Goal: Register for event/course

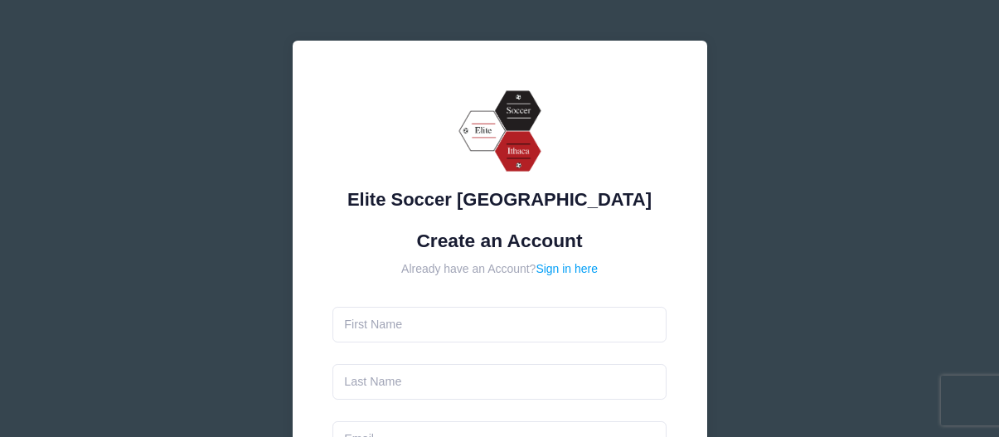
scroll to position [83, 0]
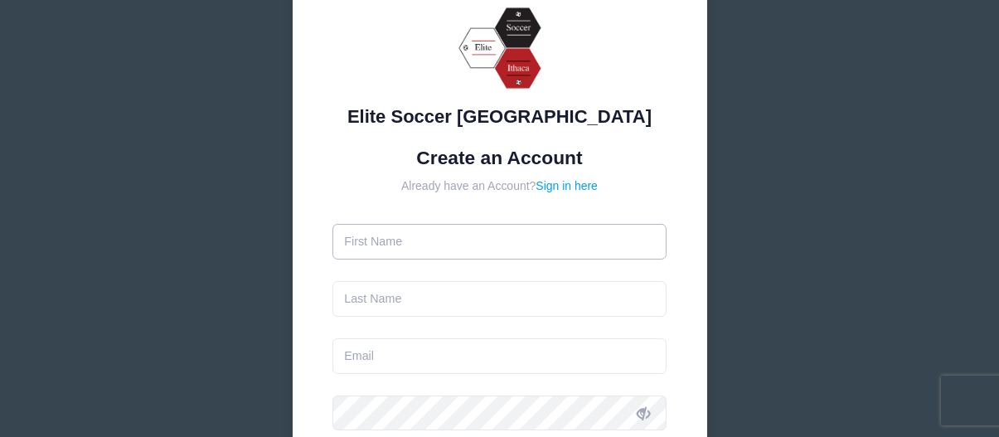
click at [461, 232] on input "text" at bounding box center [500, 242] width 334 height 36
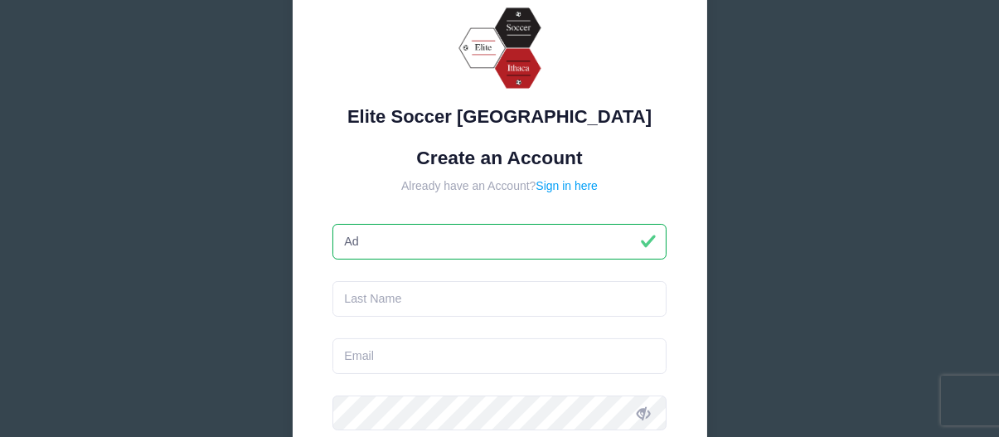
type input "A"
type input "[PERSON_NAME]"
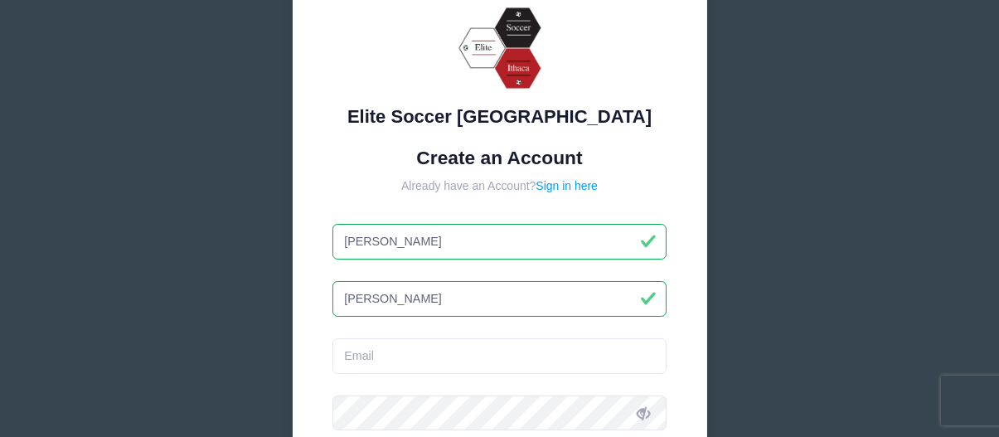
type input "[PERSON_NAME]"
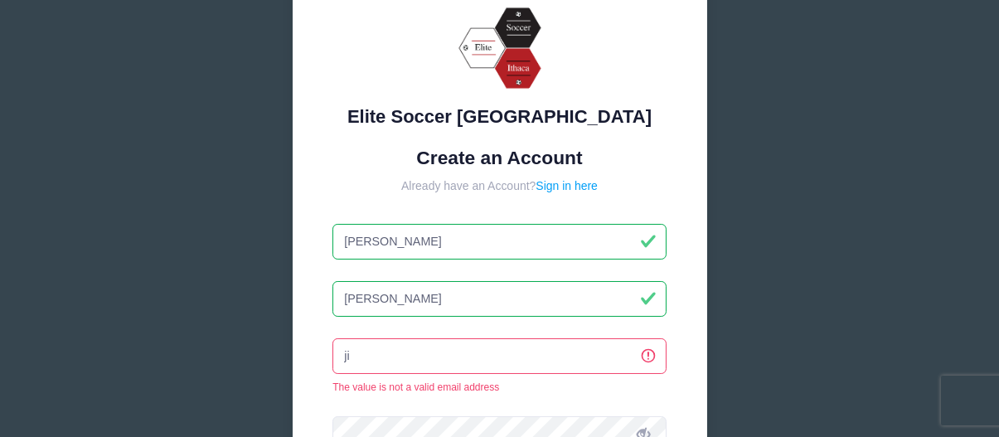
type input "j"
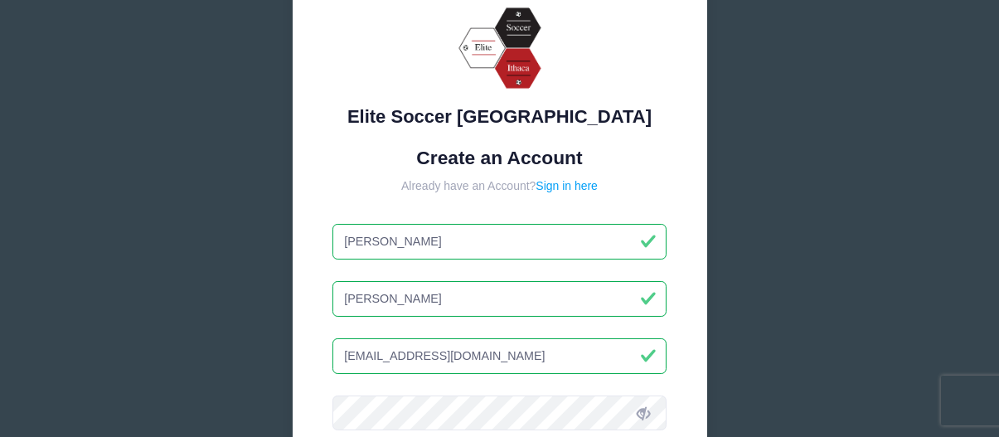
type input "[EMAIL_ADDRESS][DOMAIN_NAME]"
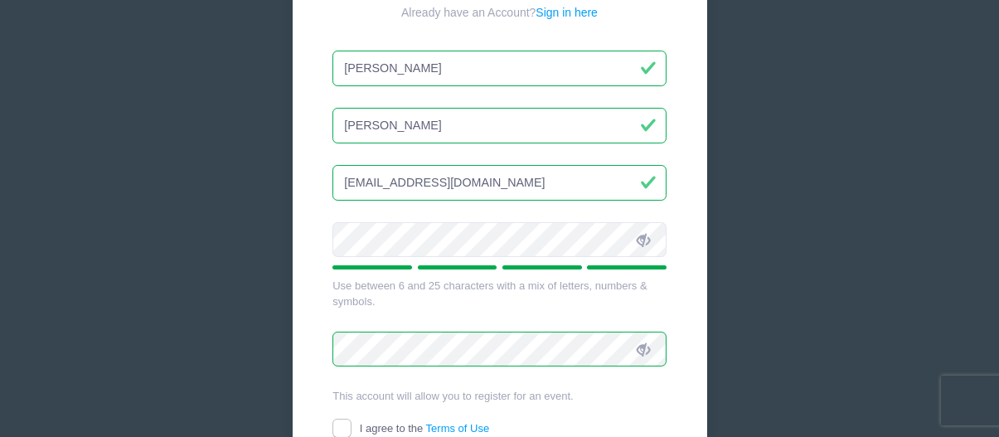
scroll to position [415, 0]
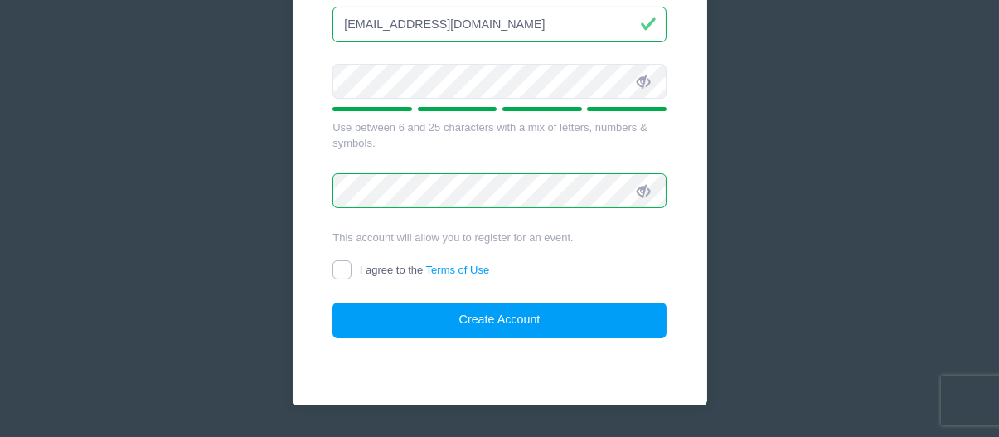
click at [341, 269] on input "I agree to the Terms of Use" at bounding box center [342, 269] width 19 height 19
checkbox input "true"
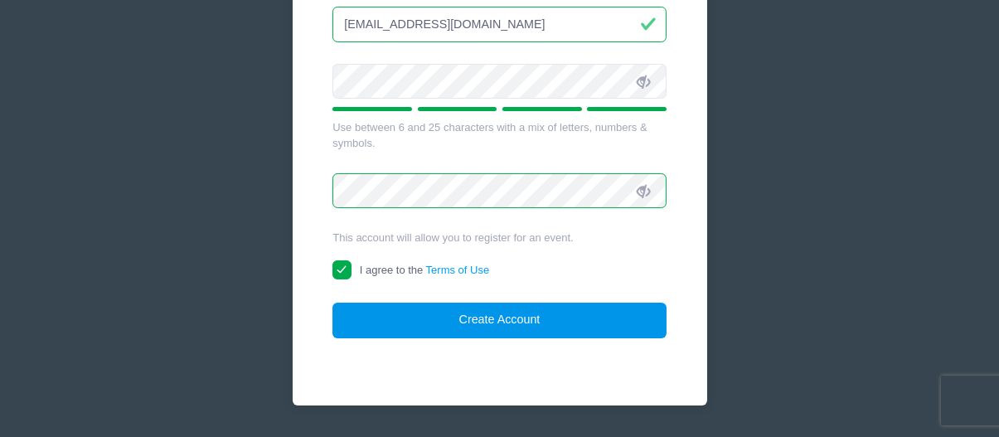
click at [430, 313] on button "Create Account" at bounding box center [500, 321] width 334 height 36
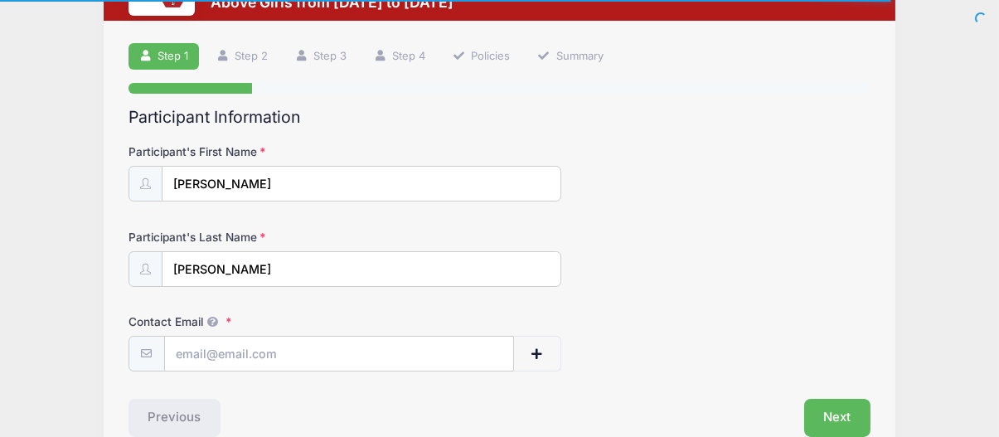
scroll to position [166, 0]
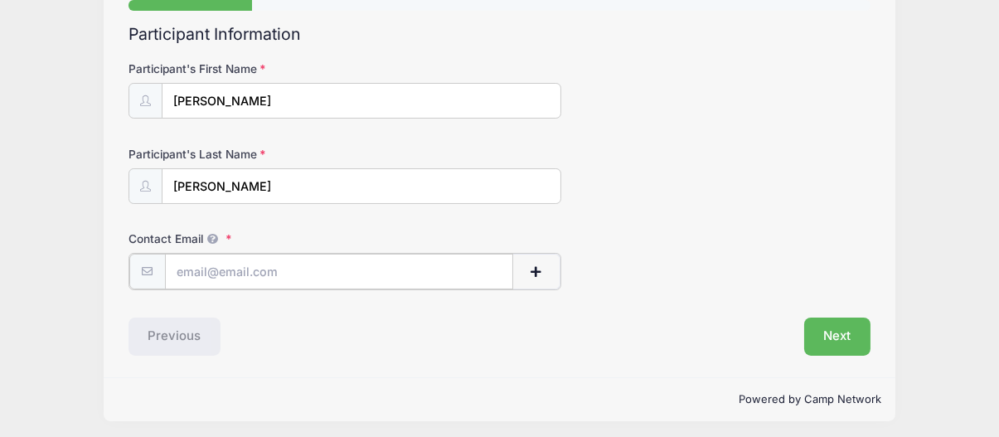
click at [285, 267] on input "Contact Email" at bounding box center [339, 272] width 348 height 36
type input "[EMAIL_ADDRESS][DOMAIN_NAME]"
click at [530, 273] on span "button" at bounding box center [536, 272] width 15 height 12
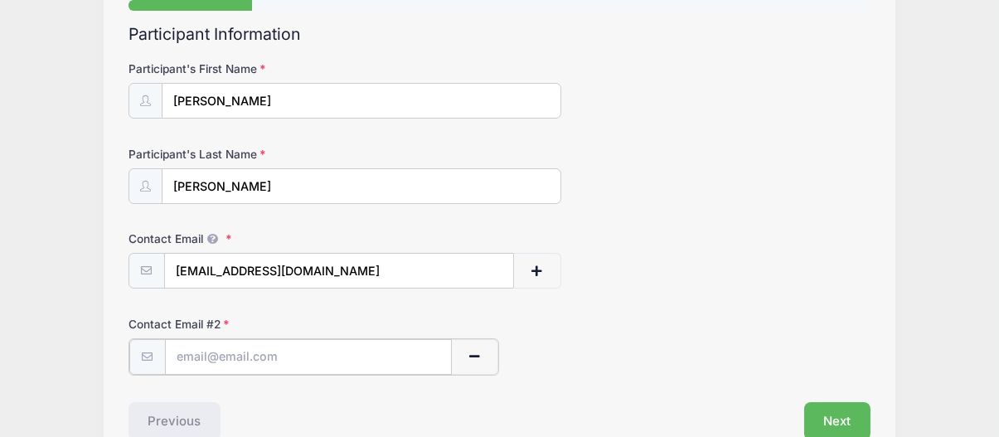
click at [294, 341] on input "text" at bounding box center [308, 357] width 287 height 36
type input "[PERSON_NAME][EMAIL_ADDRESS][DOMAIN_NAME]"
click at [551, 263] on button "button" at bounding box center [536, 272] width 48 height 36
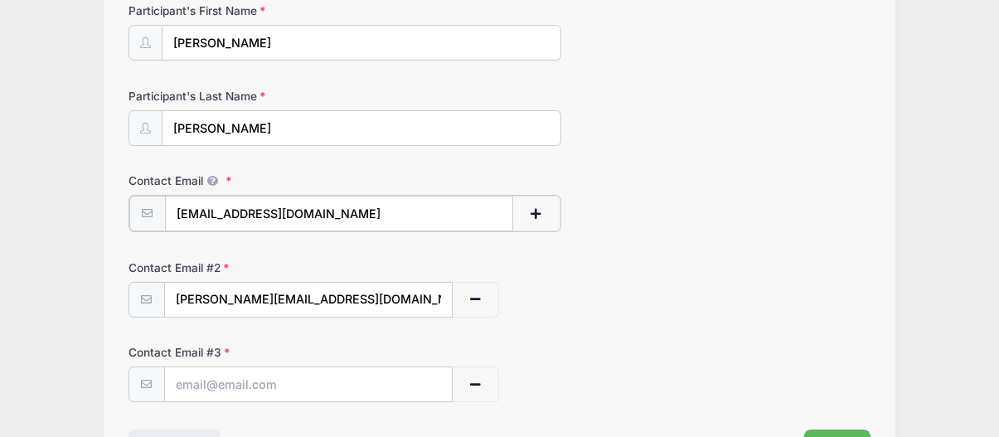
scroll to position [249, 0]
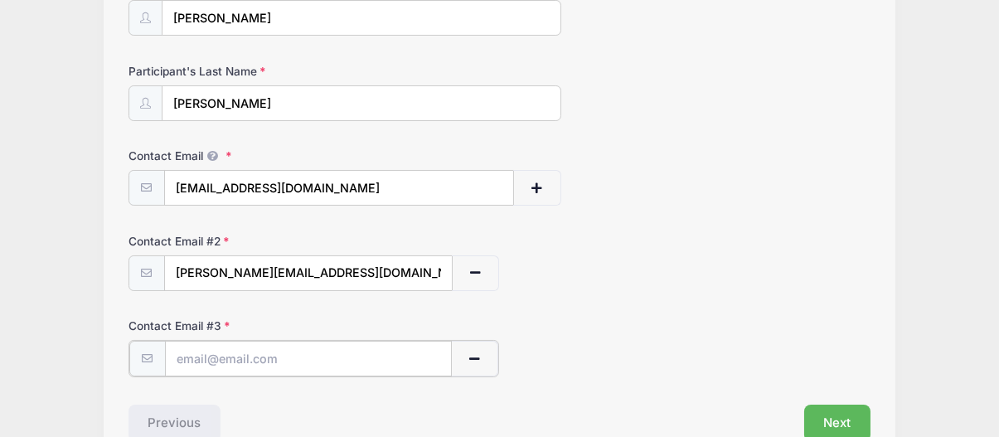
click at [284, 355] on input "text" at bounding box center [308, 359] width 287 height 36
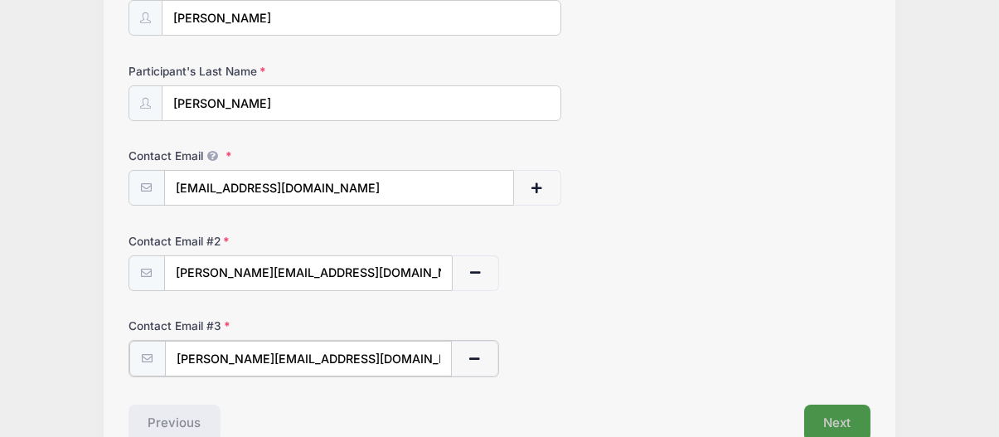
type input "matt@kludtfarms.com"
click at [830, 414] on button "Next" at bounding box center [837, 422] width 67 height 38
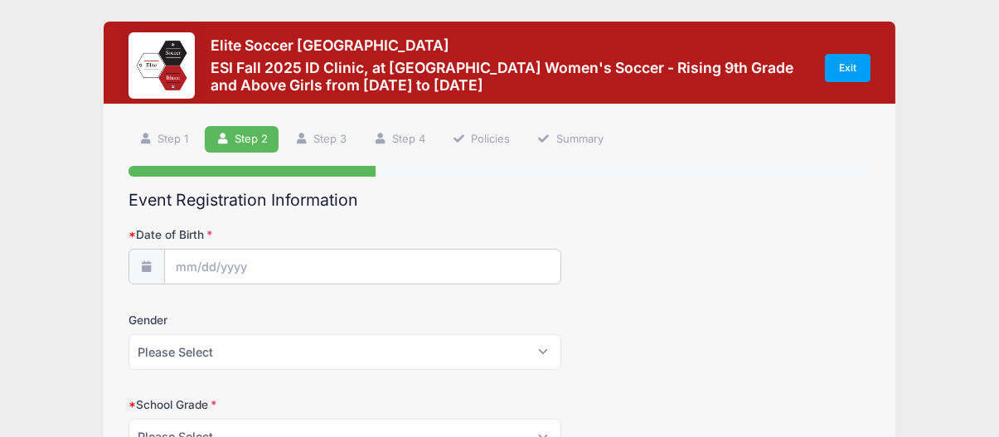
scroll to position [0, 0]
click at [330, 261] on input "Date of Birth" at bounding box center [363, 268] width 396 height 36
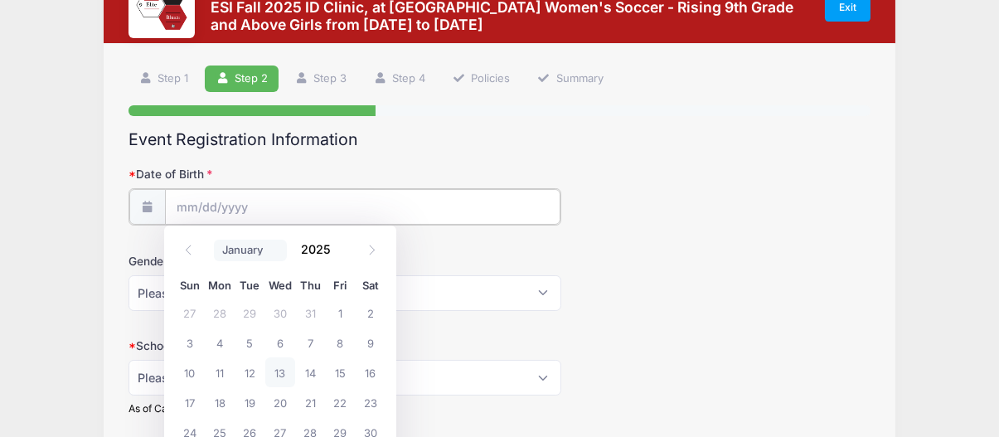
scroll to position [83, 0]
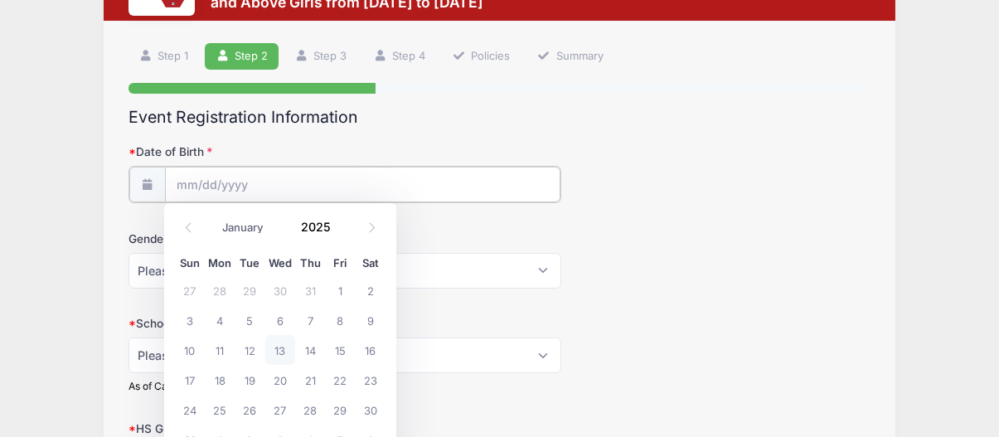
click at [187, 187] on input "Date of Birth" at bounding box center [363, 185] width 396 height 36
click at [339, 222] on span at bounding box center [341, 221] width 12 height 12
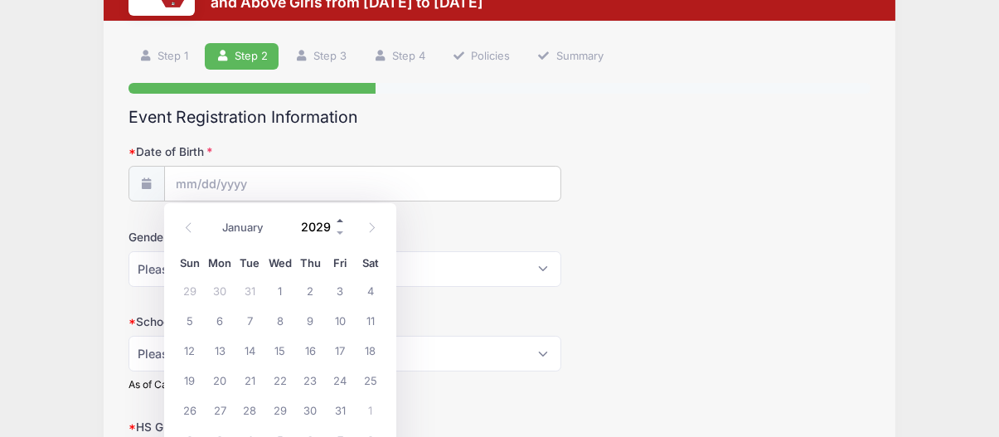
click at [339, 222] on span at bounding box center [341, 221] width 12 height 12
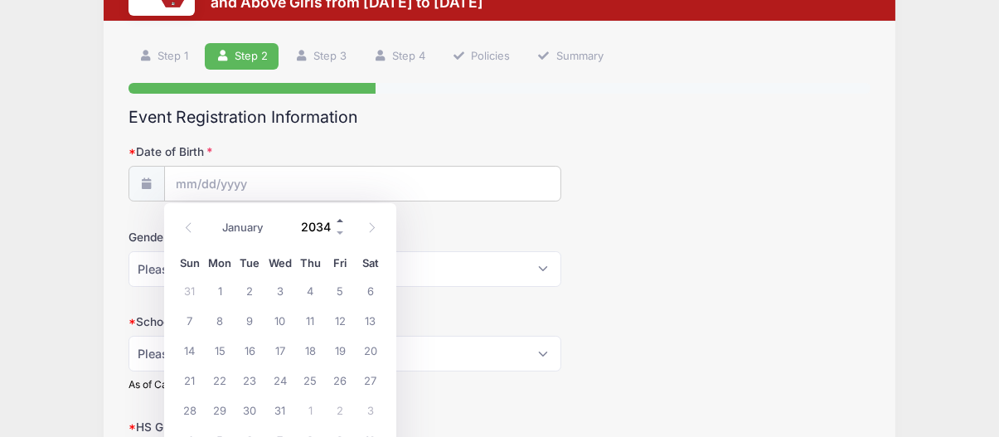
click at [339, 222] on span at bounding box center [341, 221] width 12 height 12
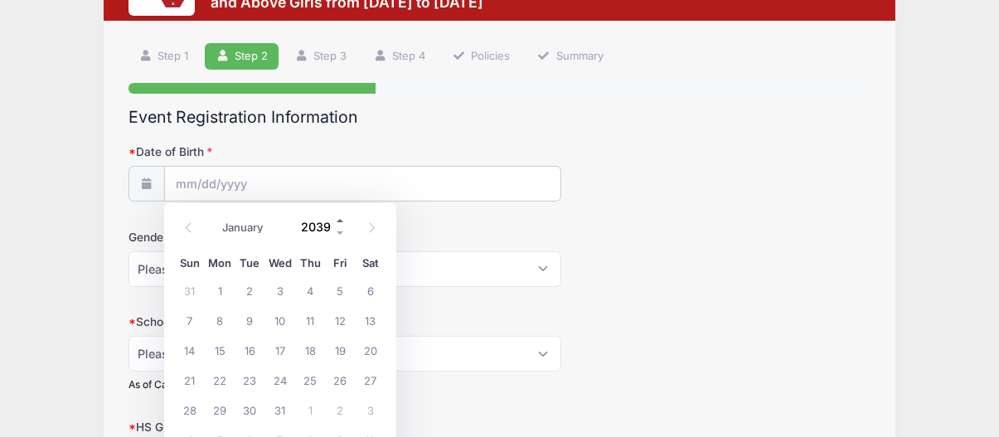
click at [339, 222] on span at bounding box center [341, 221] width 12 height 12
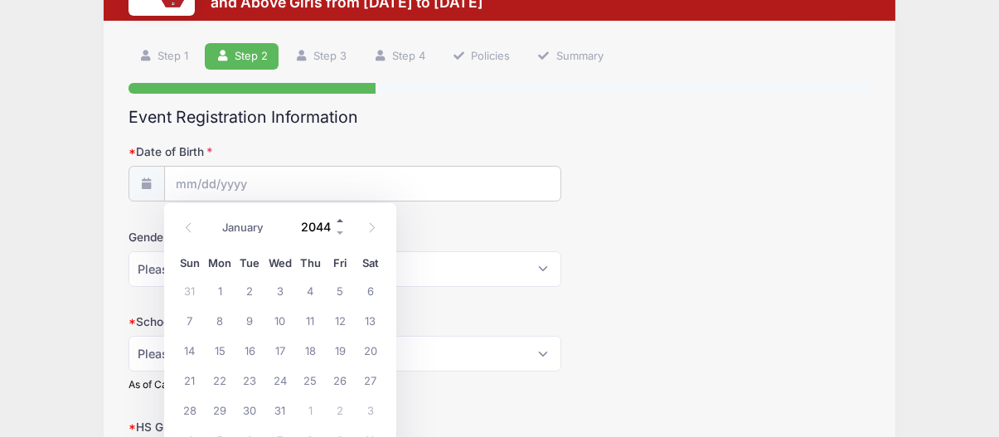
click at [339, 222] on span at bounding box center [341, 221] width 12 height 12
click at [336, 231] on span at bounding box center [341, 233] width 12 height 12
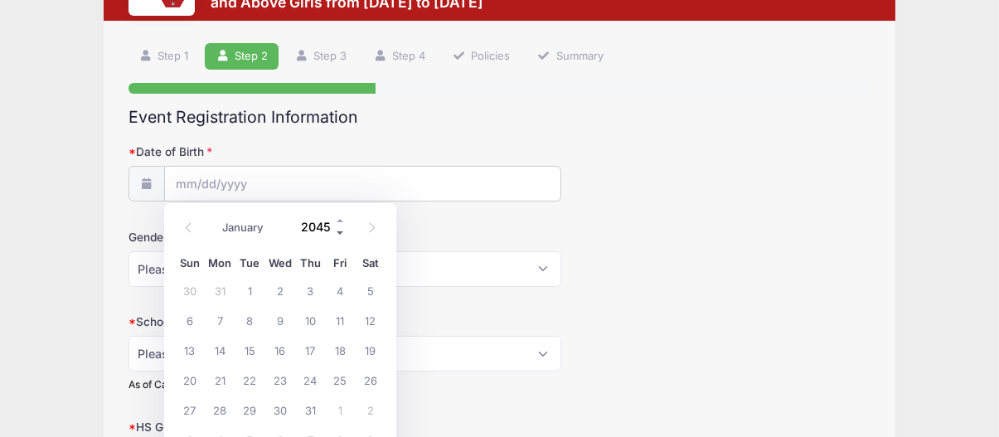
click at [336, 231] on span at bounding box center [341, 233] width 12 height 12
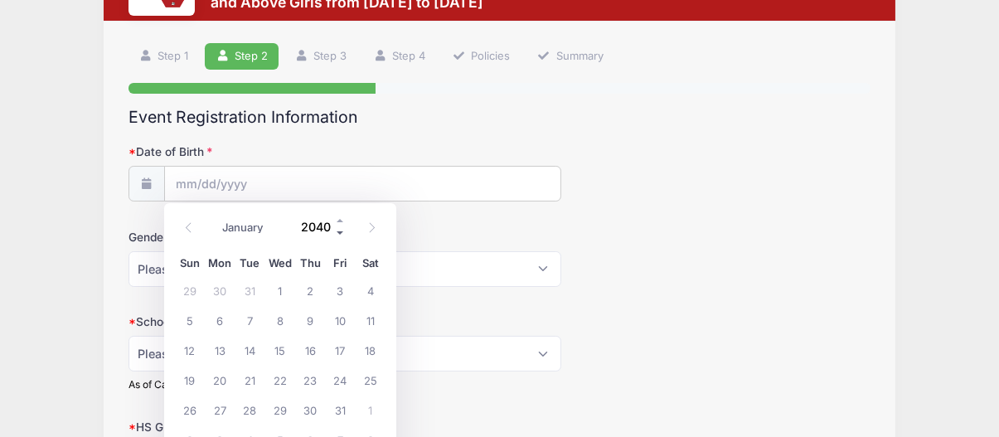
click at [336, 231] on span at bounding box center [341, 233] width 12 height 12
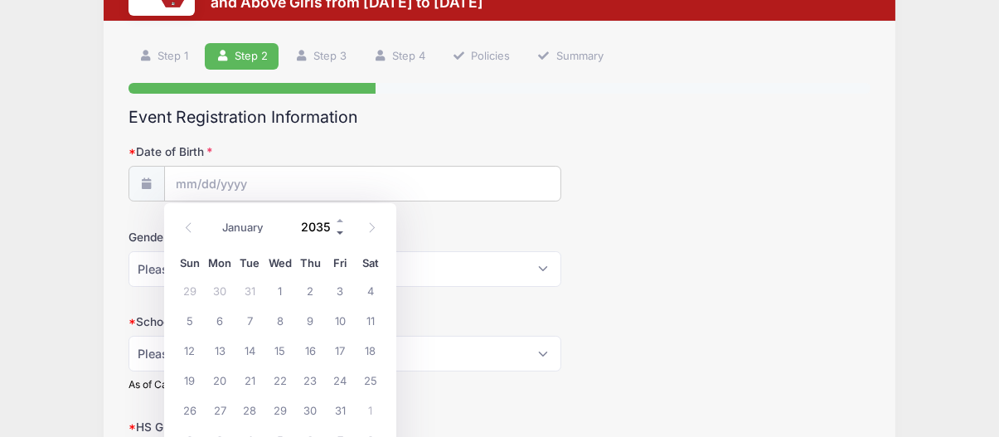
click at [336, 231] on span at bounding box center [341, 233] width 12 height 12
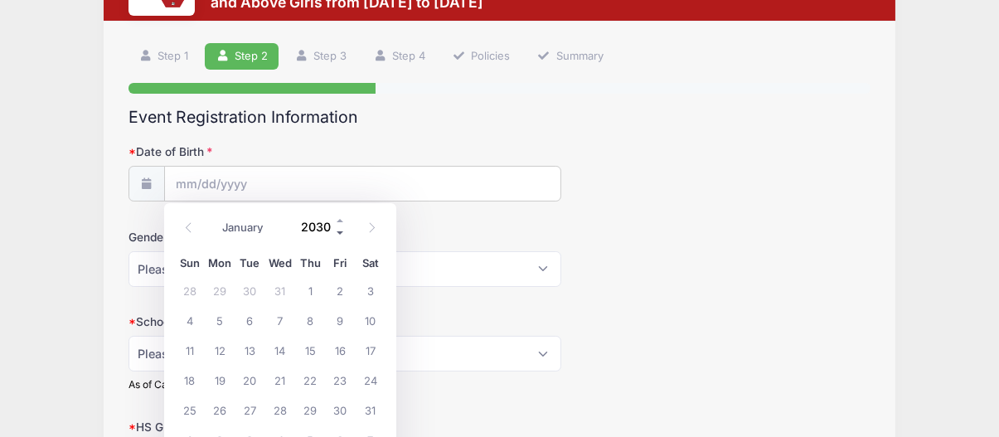
click at [336, 231] on span at bounding box center [341, 233] width 12 height 12
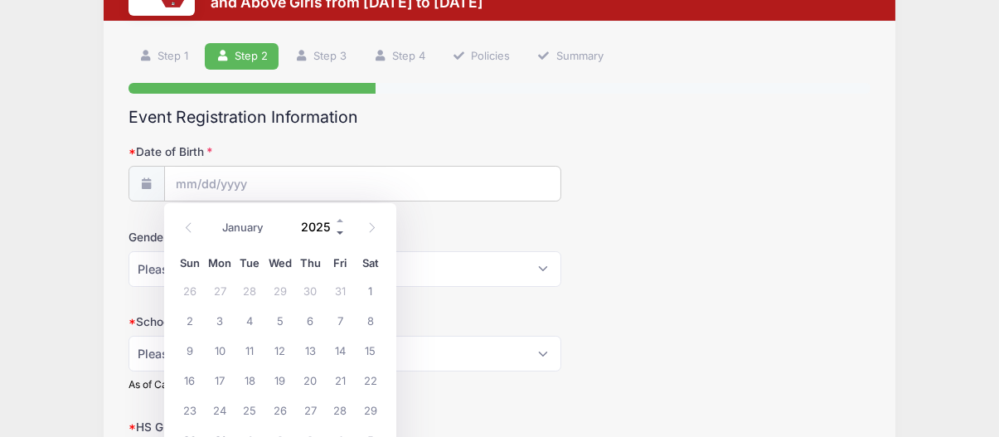
click at [336, 231] on span at bounding box center [341, 233] width 12 height 12
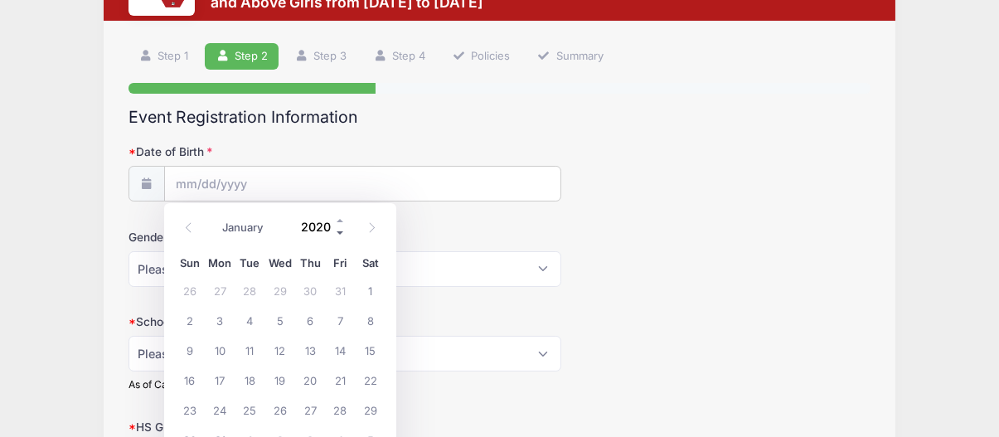
click at [336, 231] on span at bounding box center [341, 233] width 12 height 12
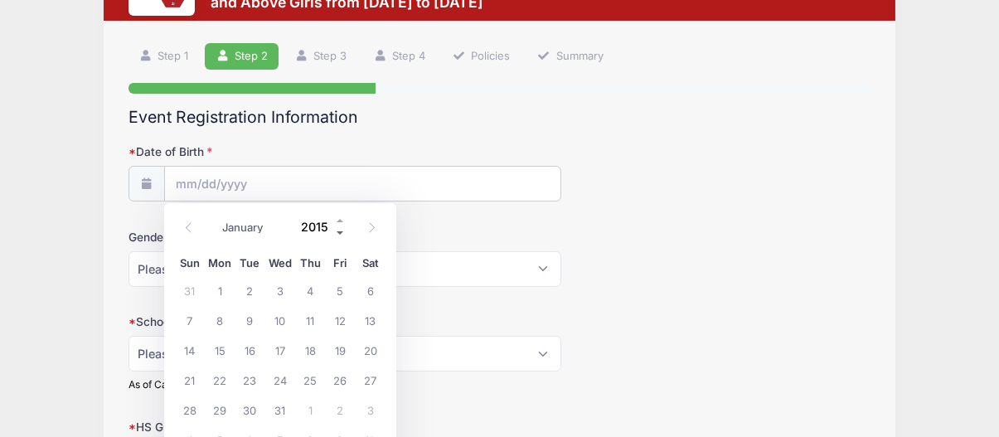
click at [336, 231] on span at bounding box center [341, 233] width 12 height 12
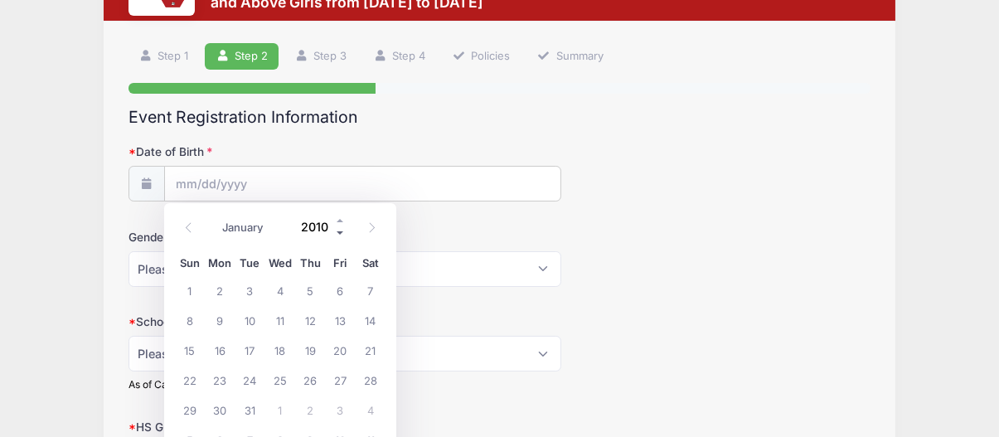
click at [336, 231] on span at bounding box center [341, 233] width 12 height 12
click at [337, 221] on span at bounding box center [341, 221] width 12 height 12
type input "2009"
click at [340, 415] on span "28" at bounding box center [340, 410] width 30 height 30
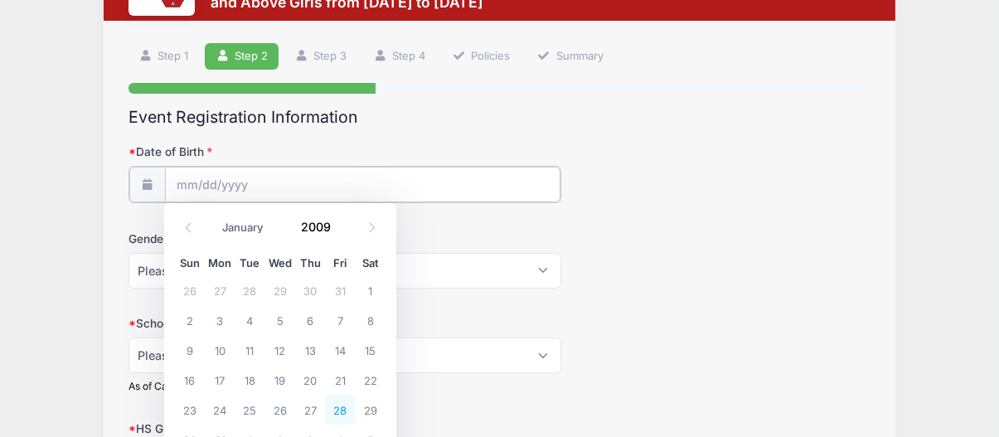
type input "08/28/2009"
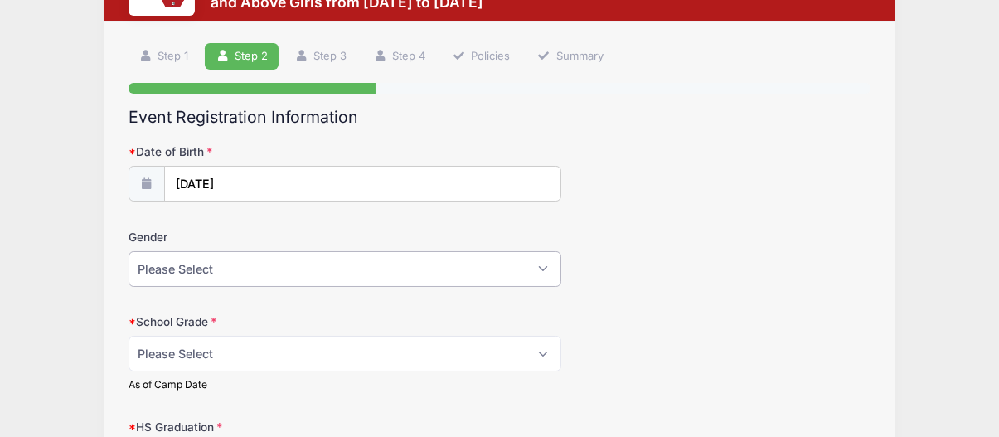
click at [287, 270] on select "Please Select Female Male" at bounding box center [345, 269] width 433 height 36
select select "Female"
click at [129, 251] on select "Please Select Female Male" at bounding box center [345, 269] width 433 height 36
click at [255, 352] on select "Please Select Freshman Sophomore Junior Senior Graduated HS" at bounding box center [345, 354] width 433 height 36
select select "Junior"
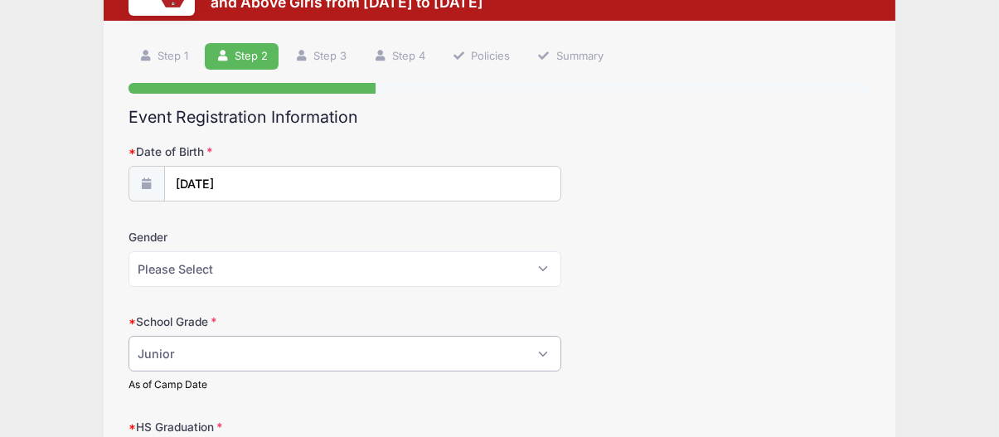
click at [129, 336] on select "Please Select Freshman Sophomore Junior Senior Graduated HS" at bounding box center [345, 354] width 433 height 36
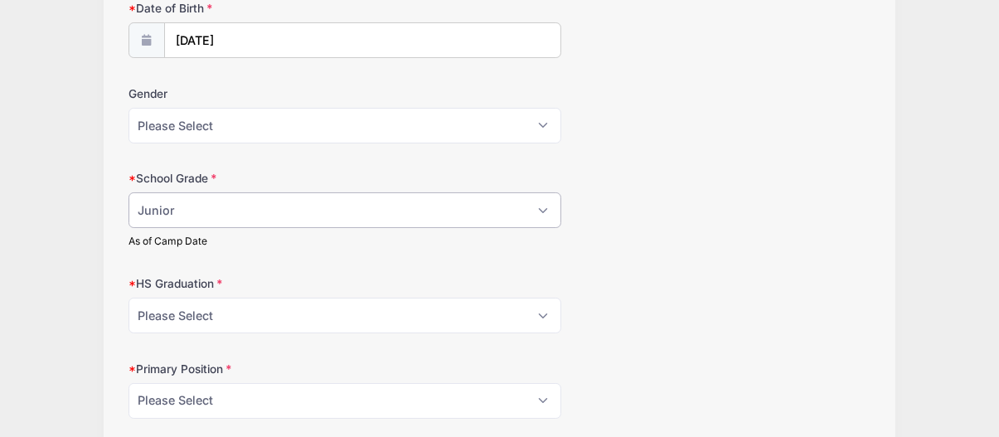
scroll to position [249, 0]
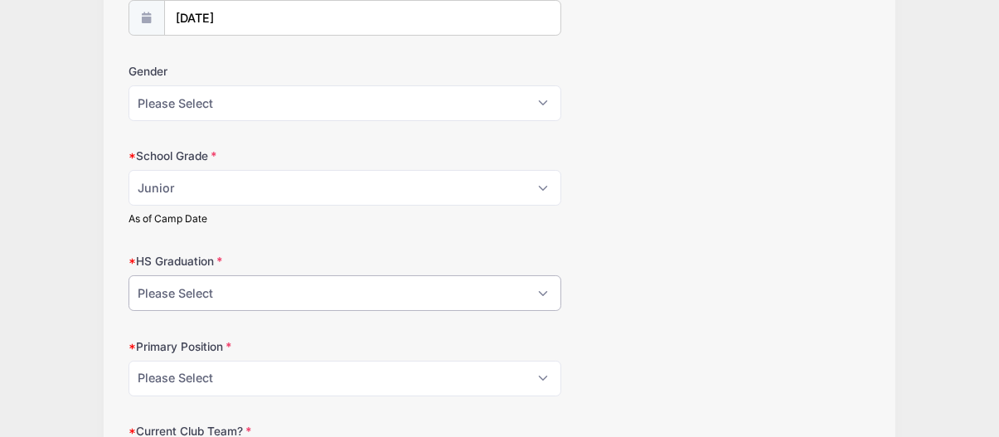
click at [297, 294] on select "Please Select 2021 2022 2023 2024 2025 2026 2027 2028 2029 2030" at bounding box center [345, 293] width 433 height 36
select select "2027"
click at [129, 275] on select "Please Select 2021 2022 2023 2024 2025 2026 2027 2028 2029 2030" at bounding box center [345, 293] width 433 height 36
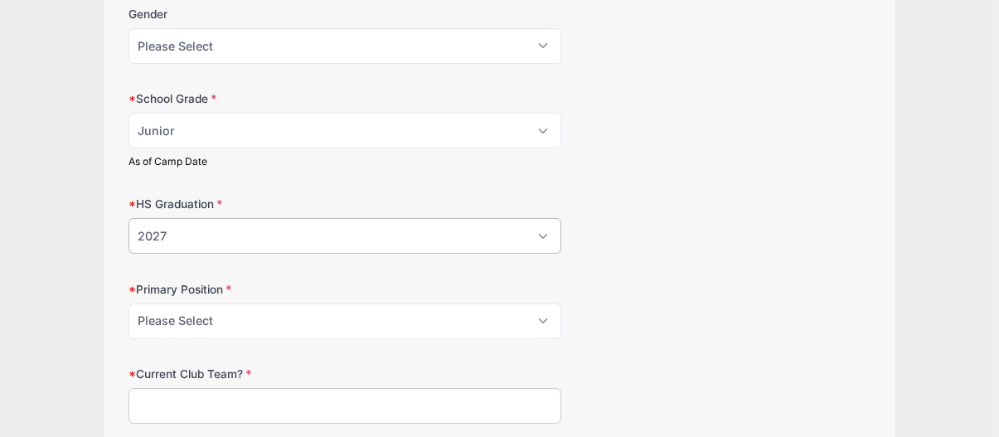
scroll to position [332, 0]
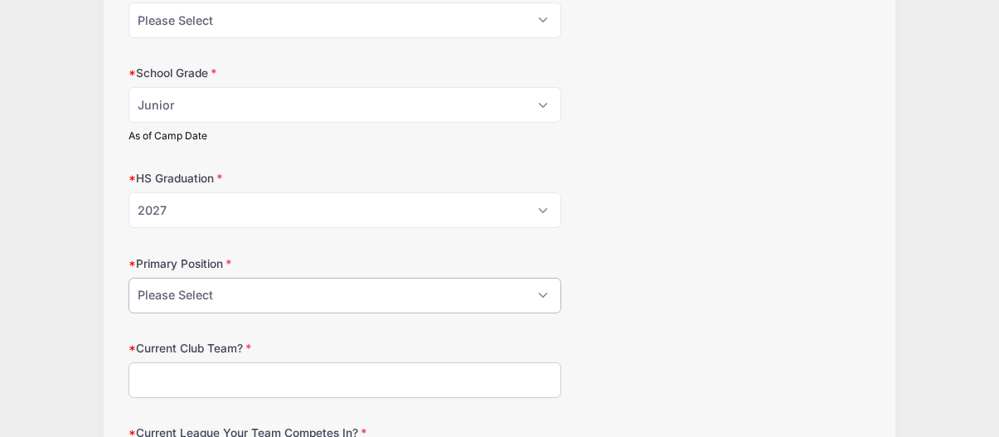
click at [265, 291] on select "Please Select GK Center Defender Wide Defender Center Midfielder Wide Forward C…" at bounding box center [345, 296] width 433 height 36
select select "Center Defender"
click at [129, 278] on select "Please Select GK Center Defender Wide Defender Center Midfielder Wide Forward C…" at bounding box center [345, 296] width 433 height 36
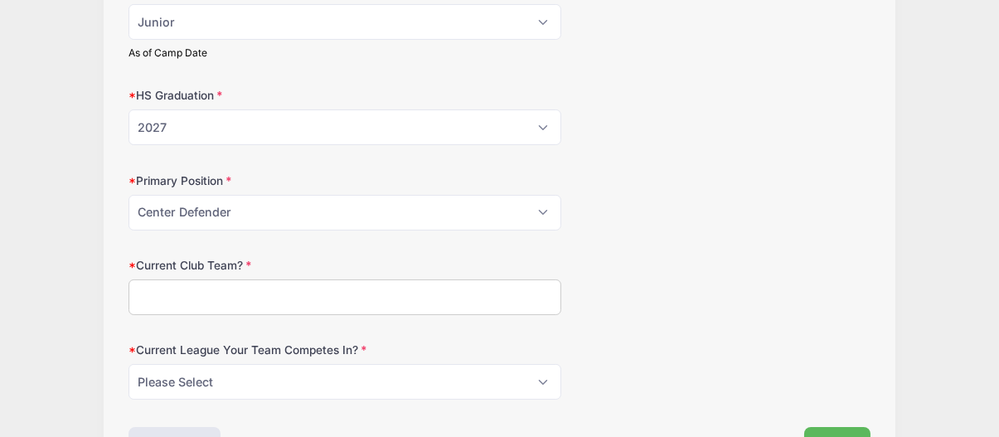
click at [221, 292] on input "Current Club Team?" at bounding box center [345, 297] width 433 height 36
type input "2009 GA RNYFC"
click at [348, 378] on select "Please Select ECNL ECRL GA Other" at bounding box center [345, 382] width 433 height 36
select select "GA"
click at [129, 364] on select "Please Select ECNL ECRL GA Other" at bounding box center [345, 382] width 433 height 36
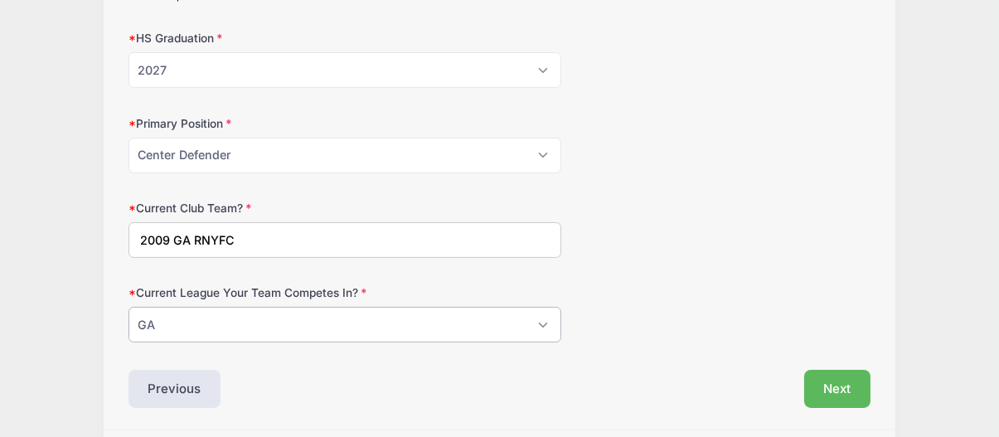
scroll to position [498, 0]
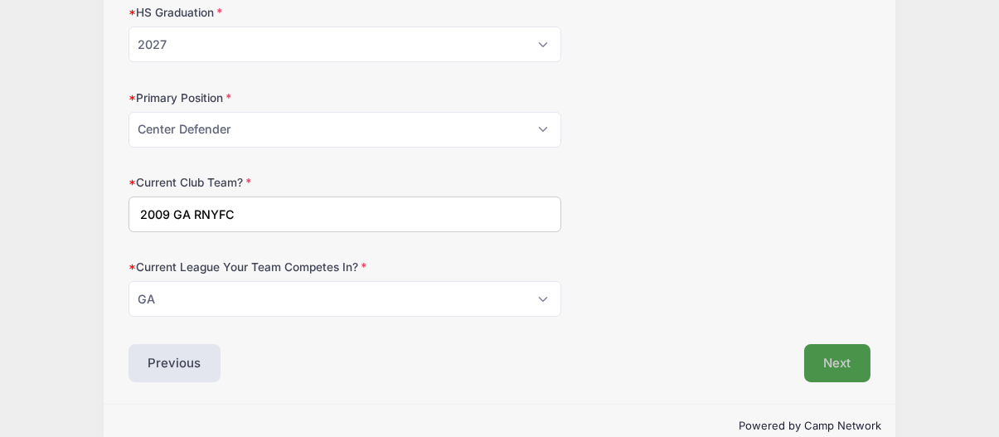
click at [831, 363] on button "Next" at bounding box center [837, 363] width 67 height 38
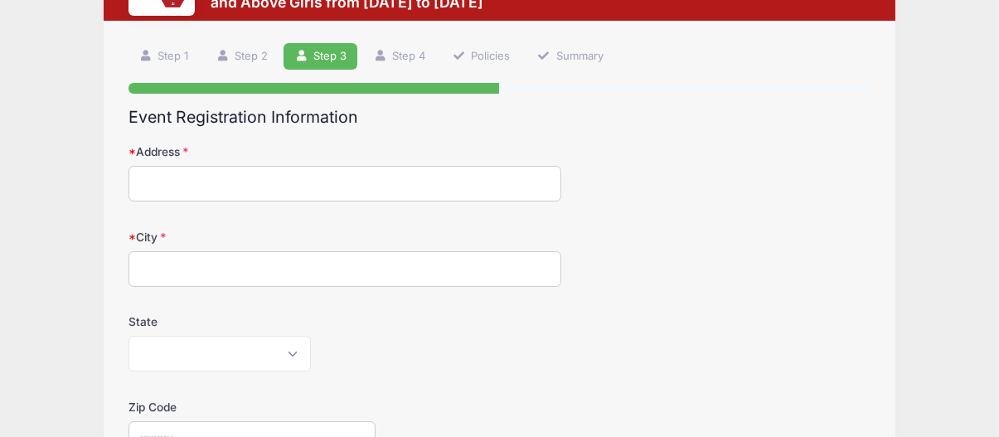
scroll to position [0, 0]
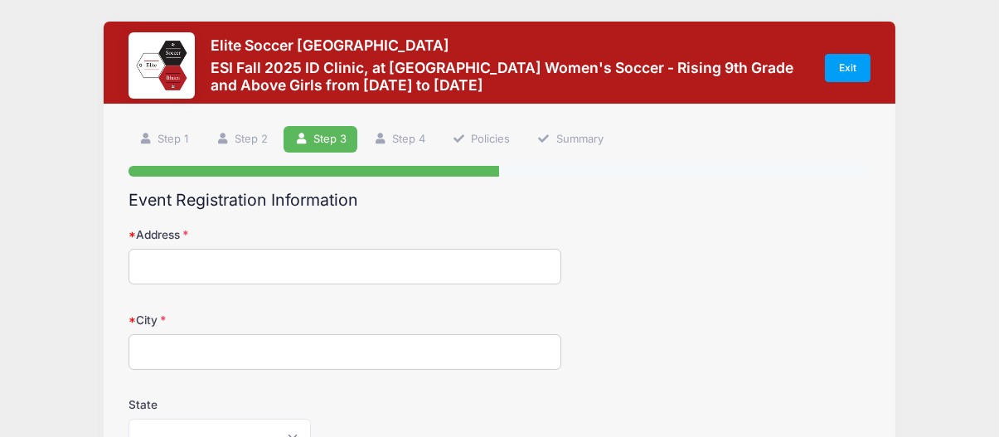
click at [304, 267] on input "Address" at bounding box center [345, 267] width 433 height 36
type input "15700 Roosevelt Hwy"
type input "Kent"
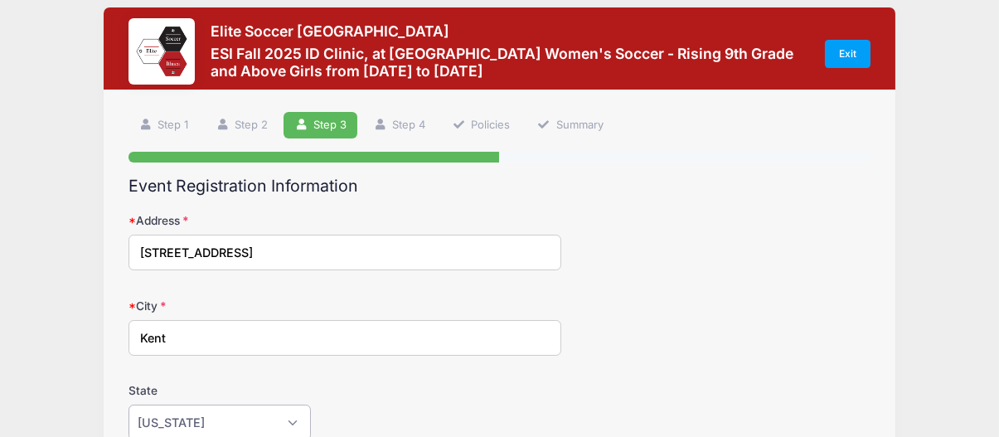
select select "NY"
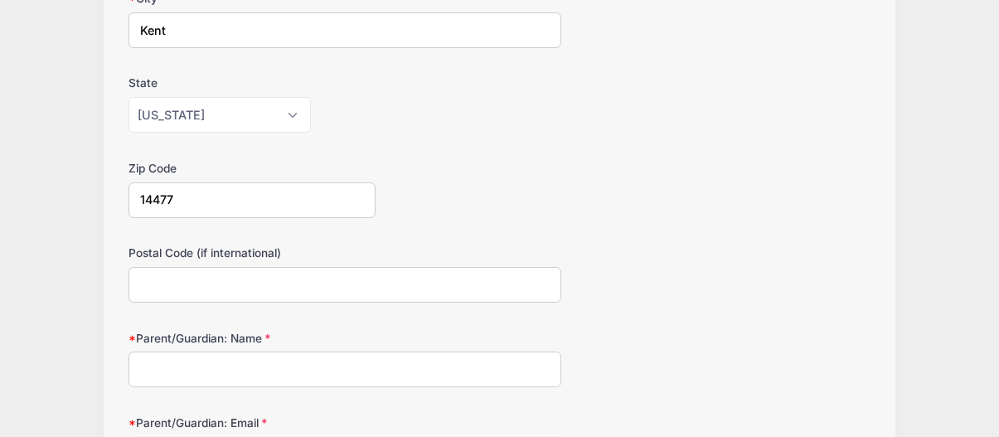
scroll to position [347, 0]
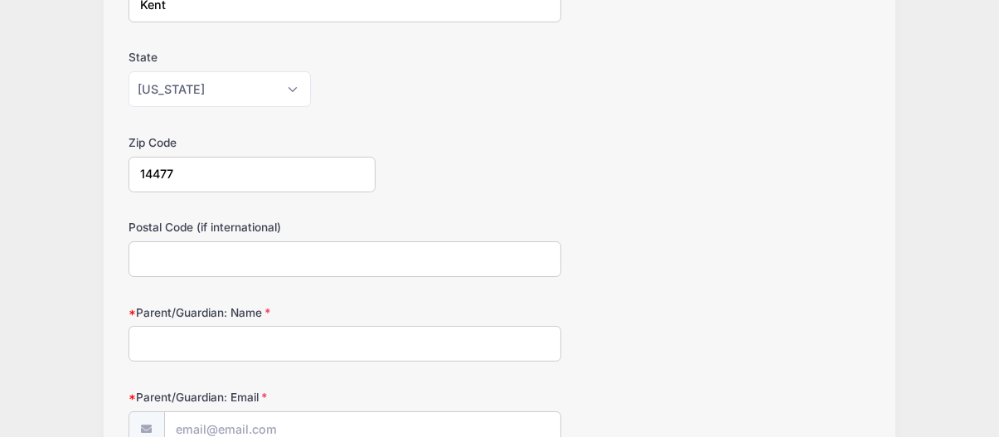
type input "14477"
click at [299, 337] on input "Parent/Guardian: Name" at bounding box center [345, 344] width 433 height 36
type input "Jillian Kludt"
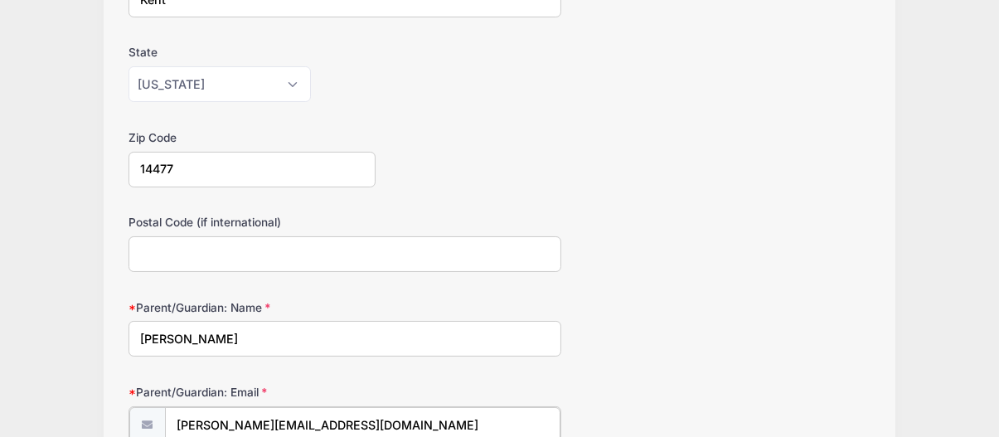
type input "jill@kludtfarms.com"
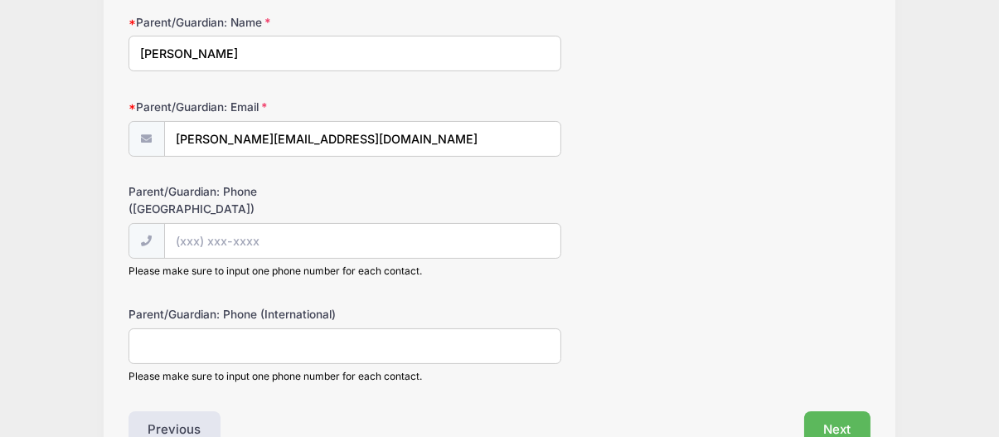
click at [299, 334] on input "Parent/Guardian: Phone (International)" at bounding box center [345, 346] width 433 height 36
type input "5"
click at [193, 224] on input "Parent/Guardian: Phone (United States)" at bounding box center [363, 242] width 396 height 36
type input "(585) 746-3203"
click at [857, 411] on button "Next" at bounding box center [837, 430] width 67 height 38
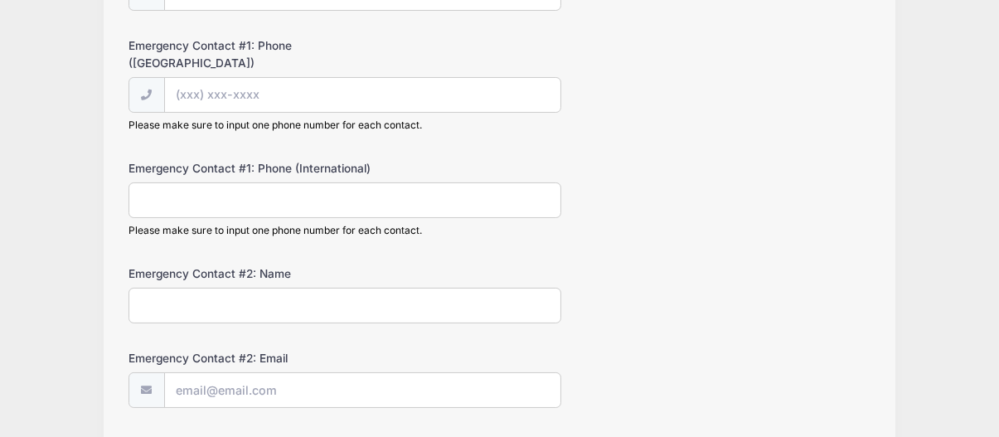
scroll to position [0, 0]
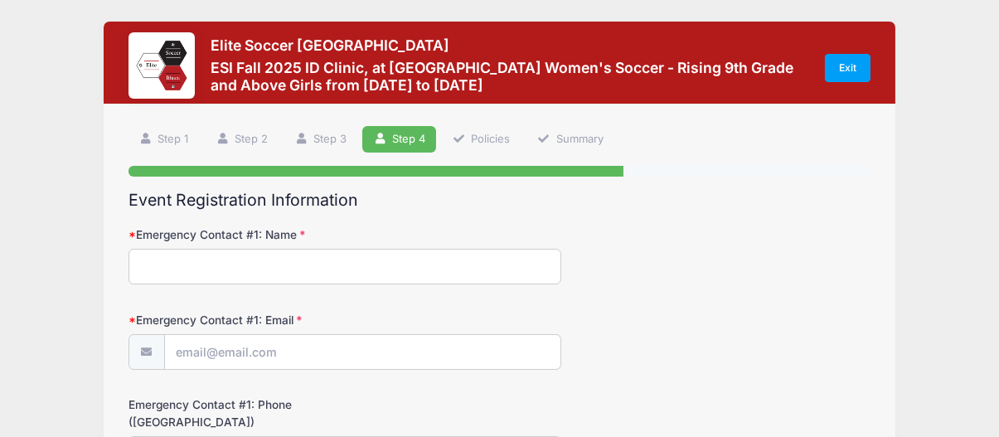
click at [299, 259] on input "Emergency Contact #1: Name" at bounding box center [345, 267] width 433 height 36
type input "Jillian Kludt"
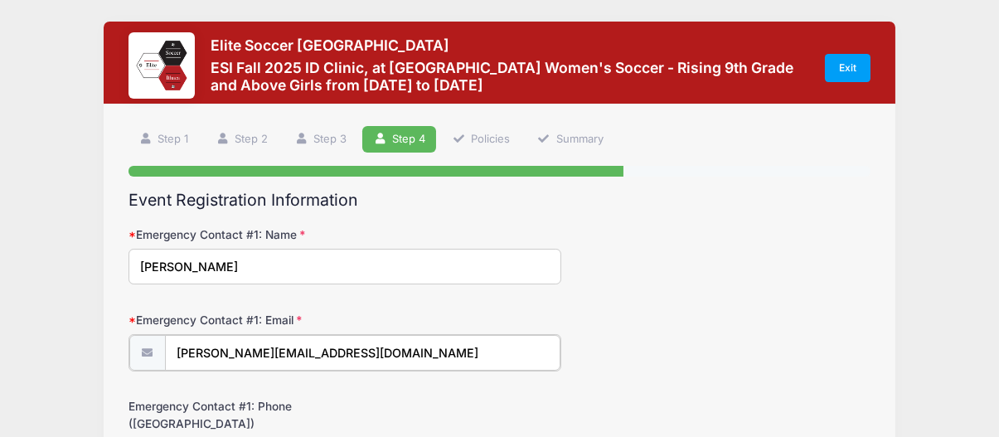
type input "jill@kludtfarms.com"
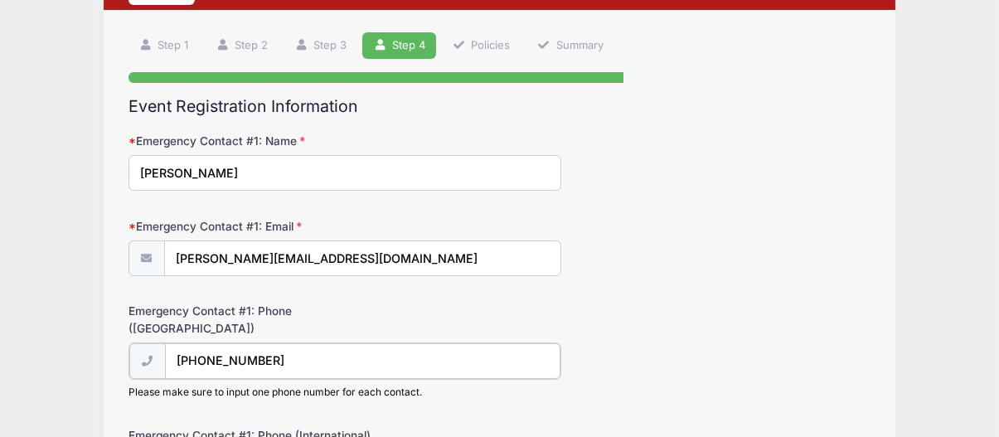
scroll to position [347, 0]
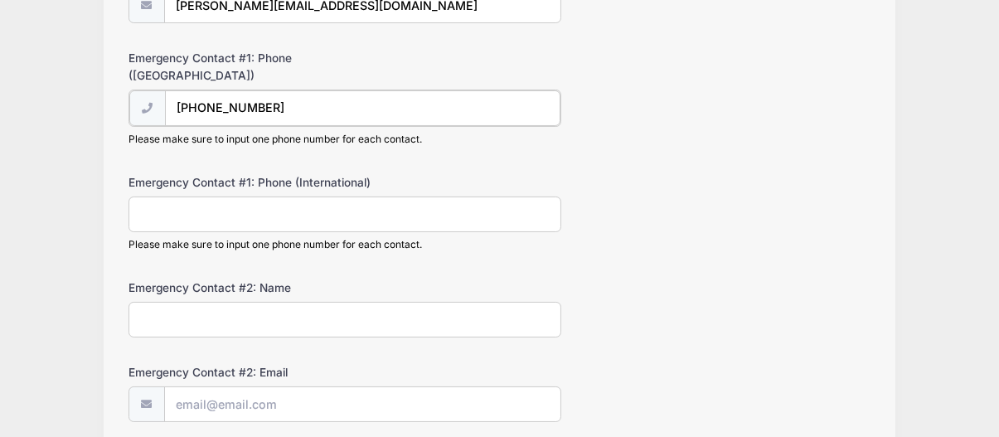
type input "(585) 746-3203"
click at [260, 195] on input "Emergency Contact #1: Phone (International)" at bounding box center [345, 213] width 433 height 36
click at [253, 300] on input "Emergency Contact #2: Name" at bounding box center [345, 318] width 433 height 36
type input "Matthew Kludt"
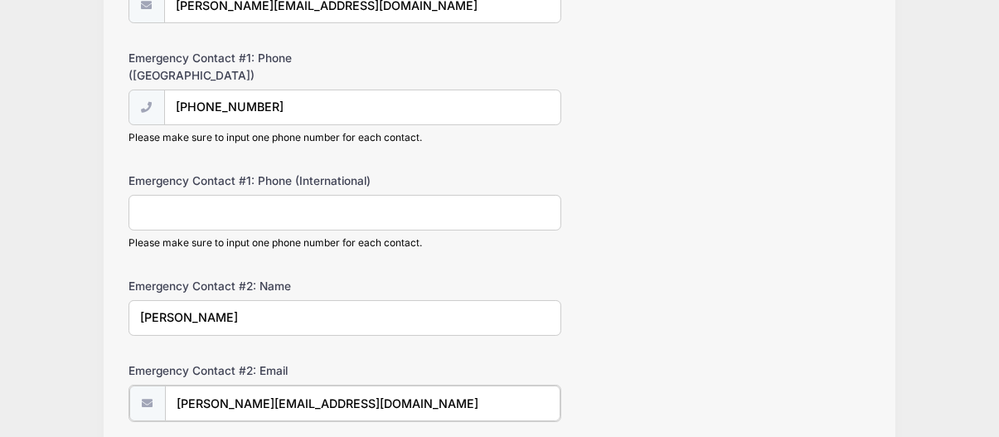
type input "matt@kludtfarms.com"
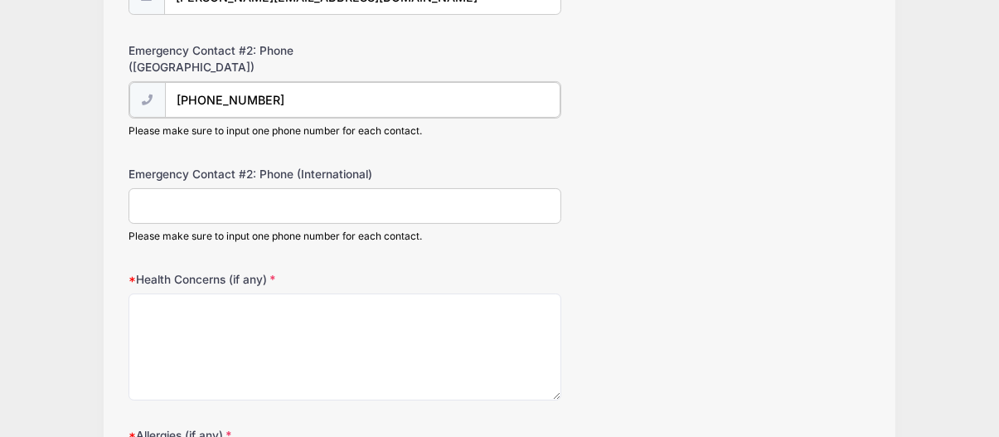
scroll to position [777, 0]
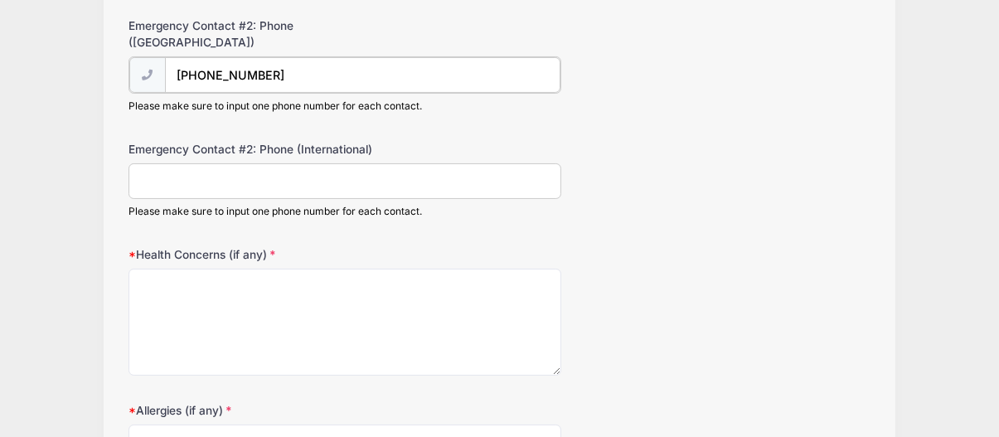
type input "(585) 766-2814"
click at [342, 267] on textarea "Health Concerns (if any)" at bounding box center [345, 320] width 433 height 107
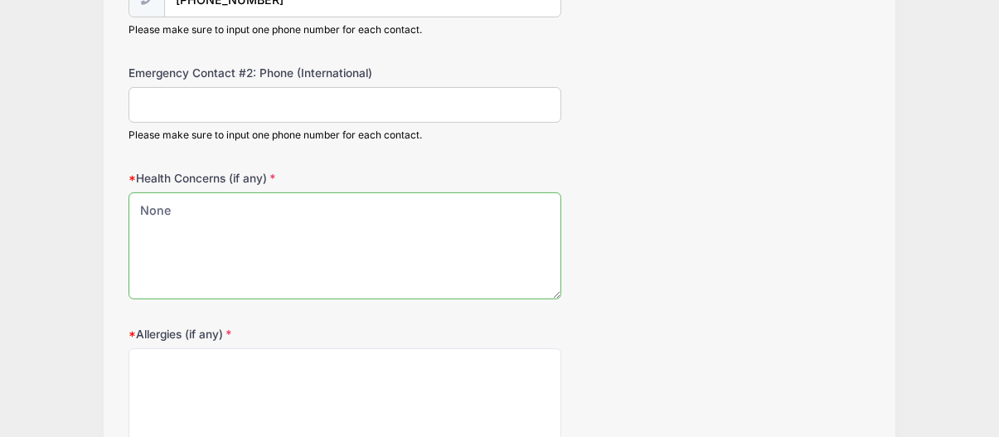
scroll to position [997, 0]
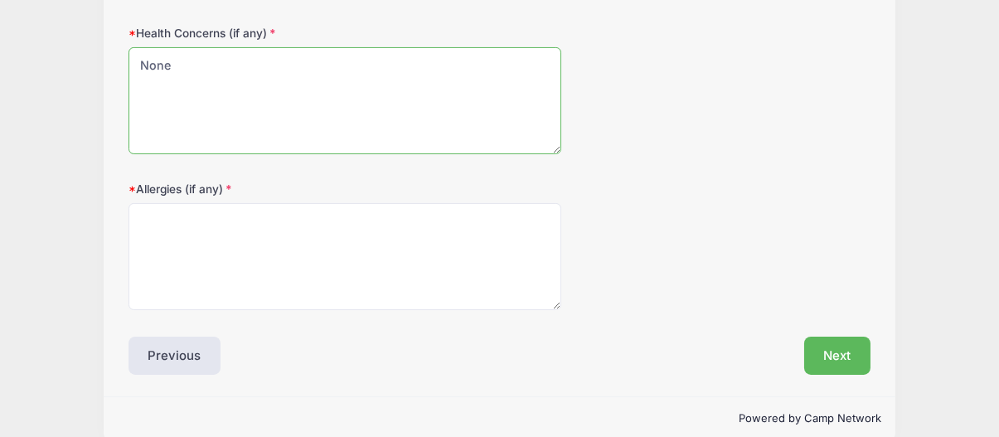
type textarea "None"
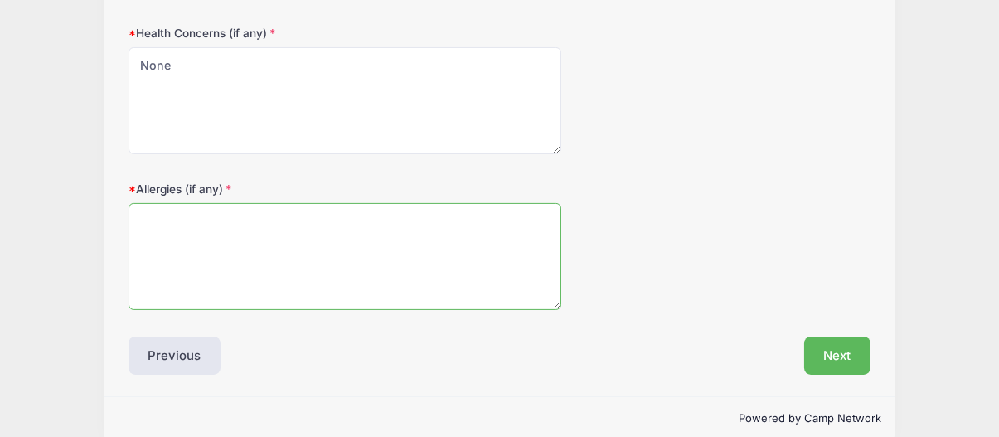
click at [259, 207] on textarea "Allergies (if any)" at bounding box center [345, 256] width 433 height 107
type textarea "None"
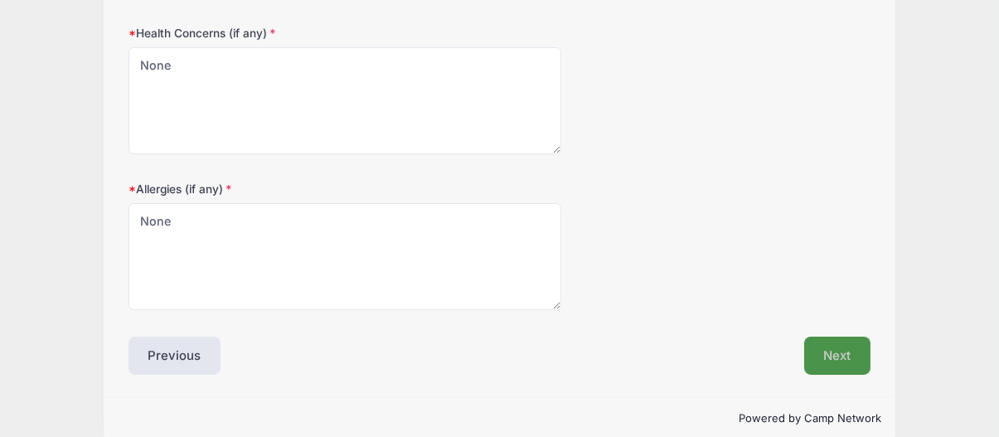
click at [846, 337] on button "Next" at bounding box center [837, 356] width 67 height 38
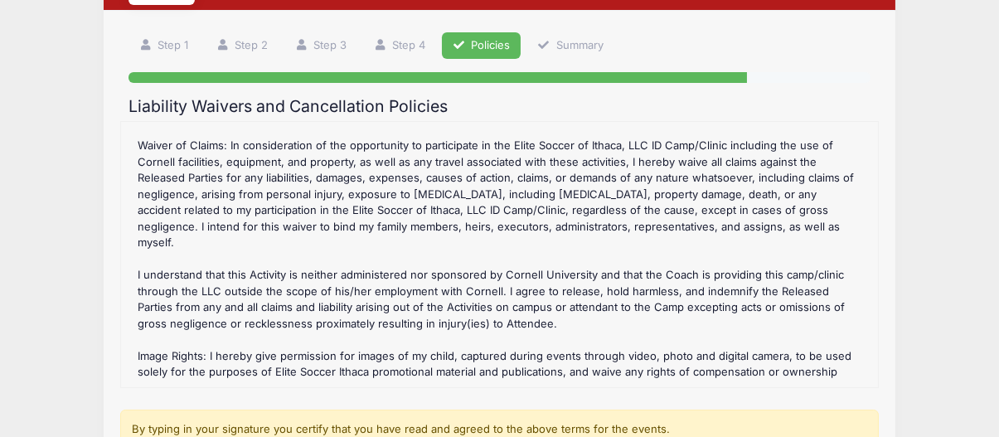
scroll to position [249, 0]
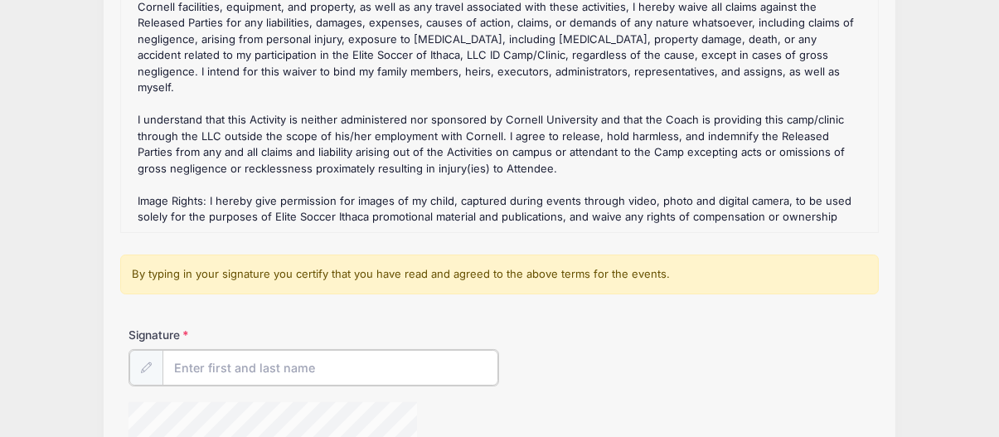
click at [285, 362] on input "Signature" at bounding box center [331, 368] width 337 height 36
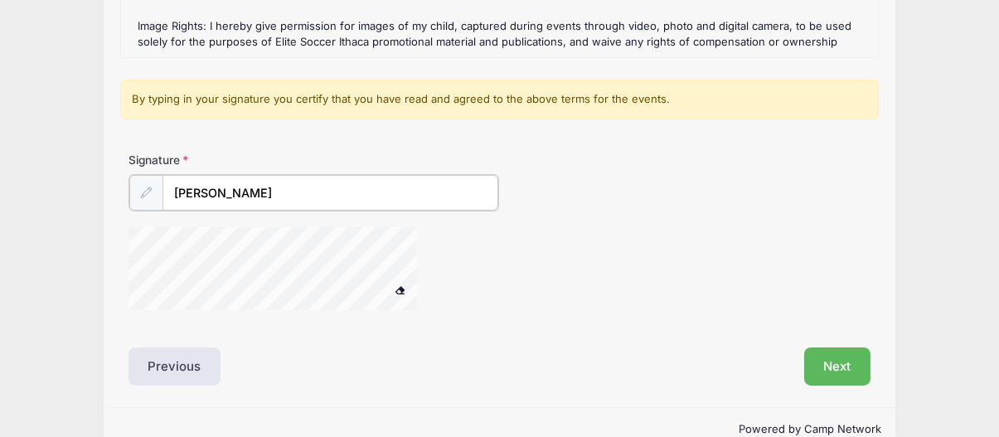
scroll to position [455, 0]
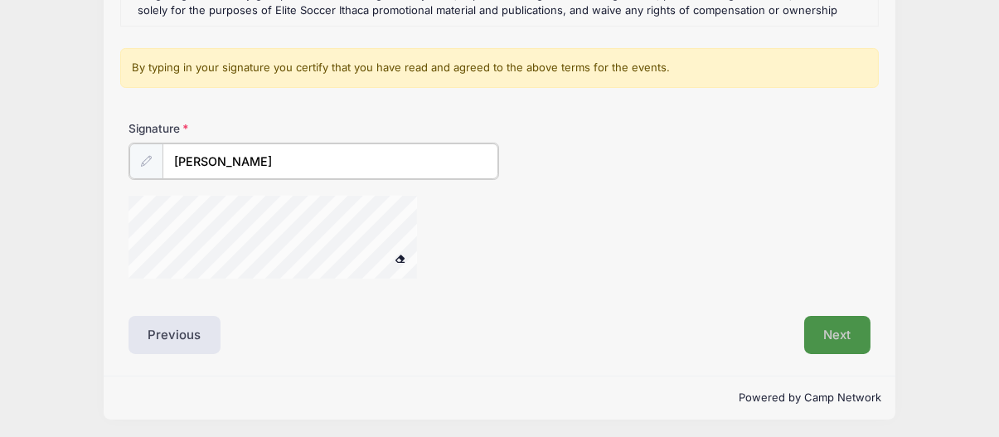
type input "Jillian Kludt"
click at [855, 330] on button "Next" at bounding box center [837, 333] width 67 height 38
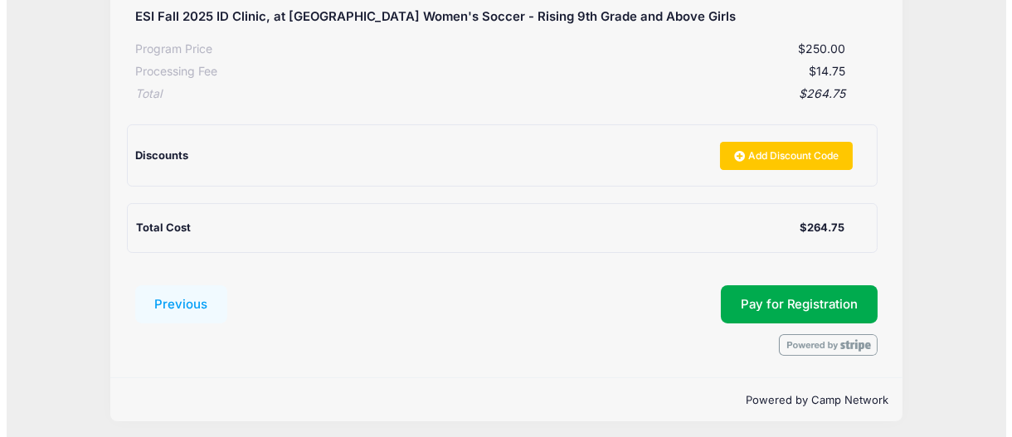
scroll to position [347, 0]
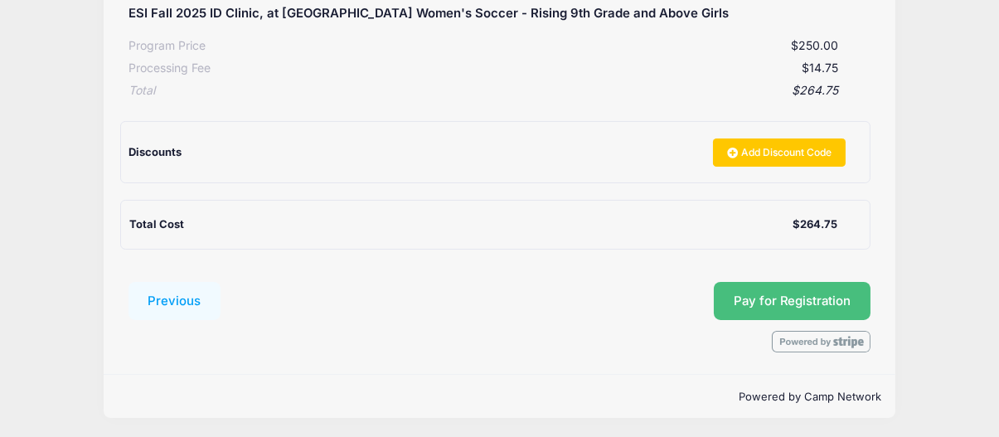
click at [731, 286] on button "Pay for Registration" at bounding box center [793, 301] width 158 height 38
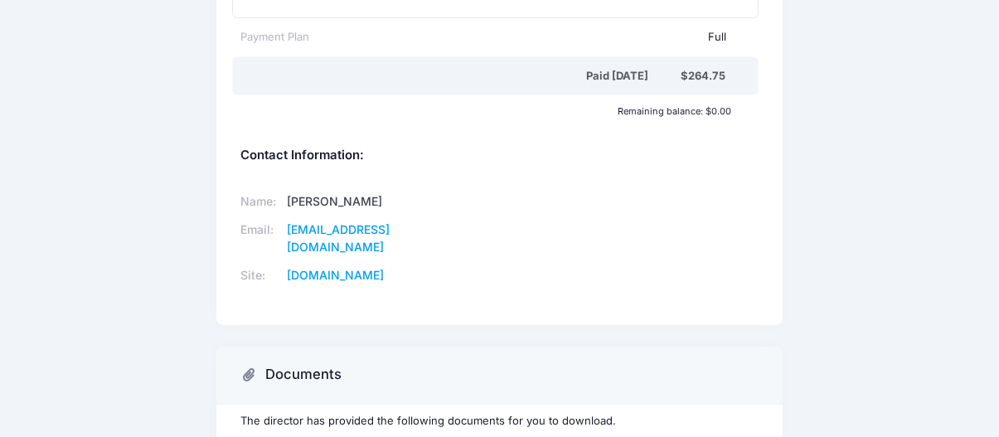
scroll to position [708, 0]
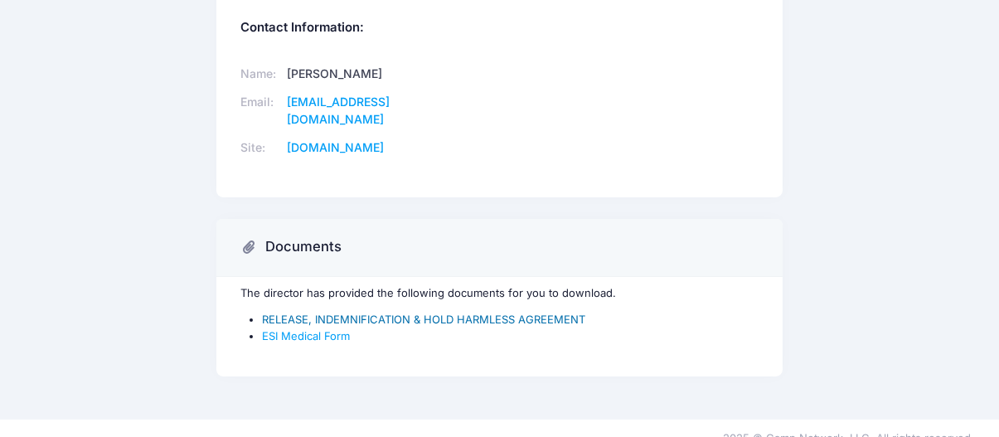
click at [523, 313] on link "RELEASE, INDEMNIFICATION & HOLD HARMLESS AGREEMENT" at bounding box center [423, 319] width 323 height 13
click at [307, 329] on link "ESI Medical Form" at bounding box center [306, 335] width 88 height 13
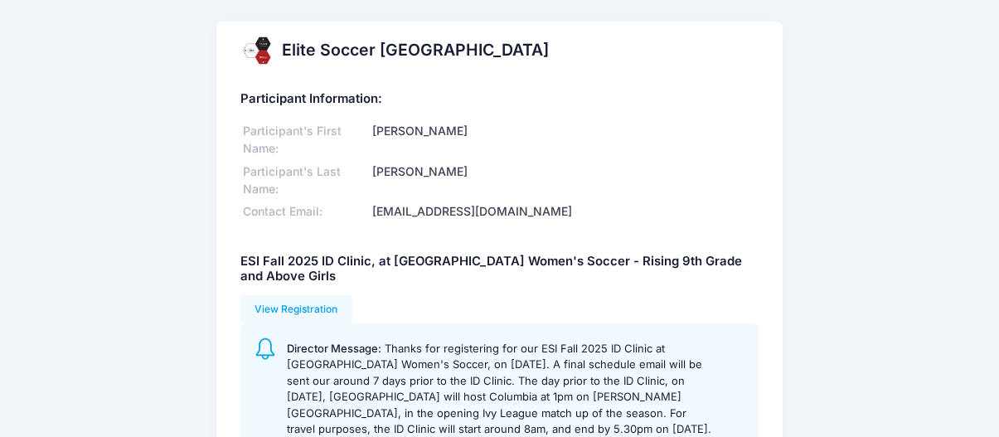
scroll to position [83, 0]
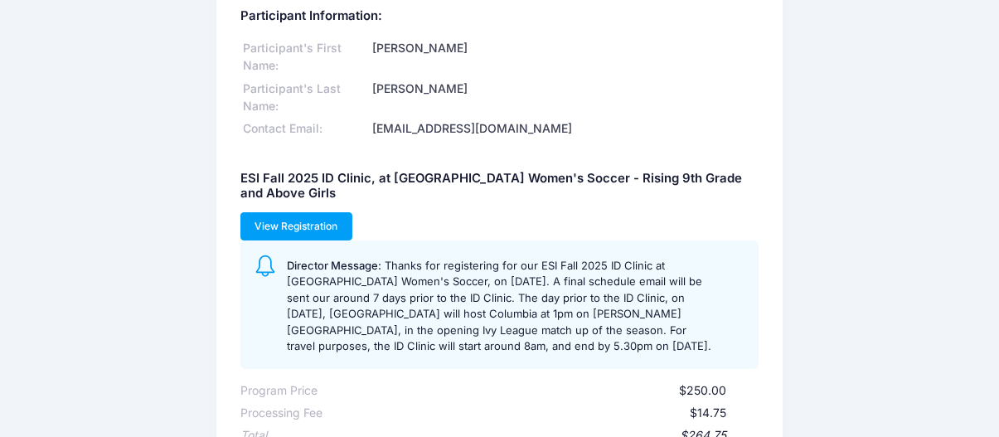
click at [299, 218] on link "View Registration" at bounding box center [296, 226] width 112 height 28
